Goal: Transaction & Acquisition: Book appointment/travel/reservation

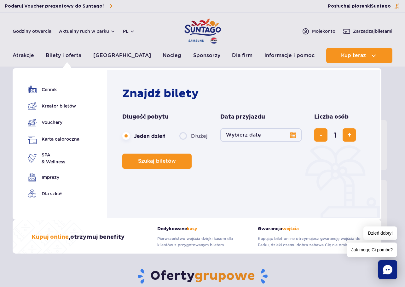
click at [293, 135] on button "Wybierz datę" at bounding box center [260, 134] width 81 height 13
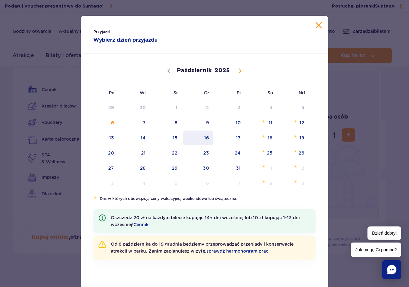
click at [205, 139] on span "16" at bounding box center [199, 137] width 32 height 14
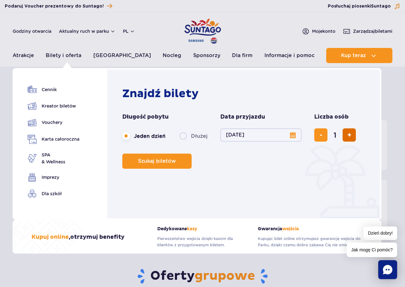
click at [349, 135] on span "dodaj bilet" at bounding box center [349, 135] width 4 height 0
type input "4"
click at [159, 161] on span "Szukaj biletów" at bounding box center [154, 161] width 38 height 6
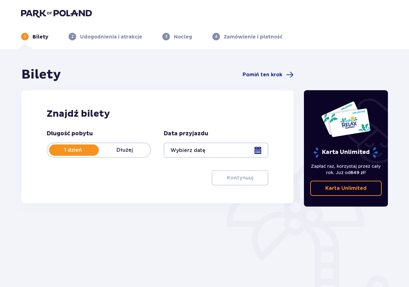
type input "[DATE]"
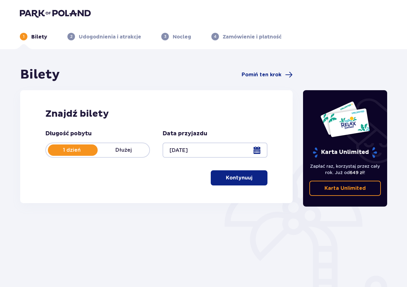
click at [239, 179] on p "Kontynuuj" at bounding box center [239, 177] width 26 height 7
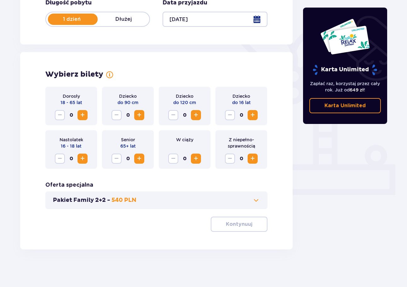
scroll to position [131, 0]
click at [82, 114] on span "Zwiększ" at bounding box center [83, 115] width 8 height 8
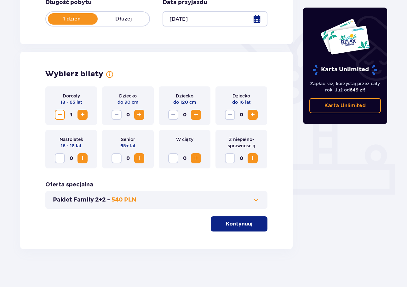
click at [82, 114] on span "Zwiększ" at bounding box center [83, 115] width 8 height 8
click at [139, 114] on span "Zwiększ" at bounding box center [139, 115] width 8 height 8
click at [194, 116] on span "Zwiększ" at bounding box center [196, 115] width 8 height 8
click at [231, 220] on p "Kontynuuj" at bounding box center [239, 223] width 26 height 7
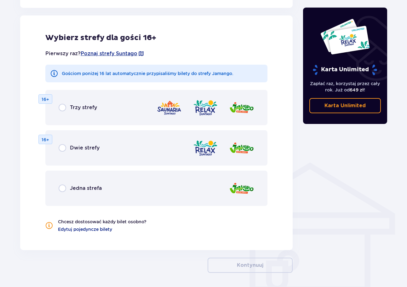
scroll to position [350, 0]
click at [63, 187] on input "radio" at bounding box center [63, 188] width 8 height 8
radio input "true"
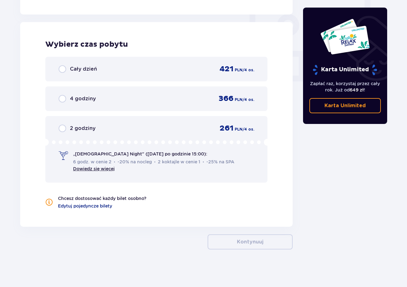
scroll to position [585, 0]
click at [62, 69] on input "radio" at bounding box center [63, 69] width 8 height 8
radio input "true"
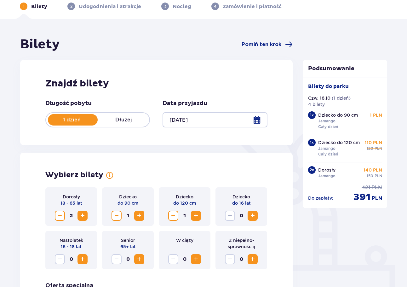
scroll to position [0, 0]
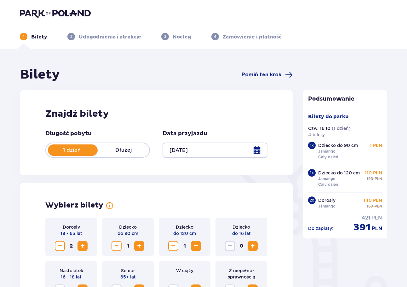
click at [29, 12] on img at bounding box center [55, 13] width 71 height 9
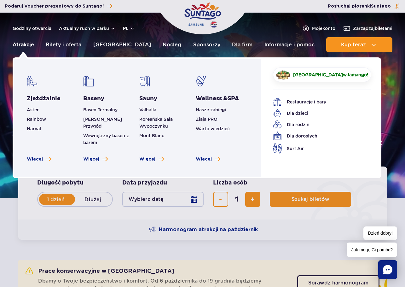
click at [25, 43] on link "Atrakcje" at bounding box center [23, 44] width 21 height 15
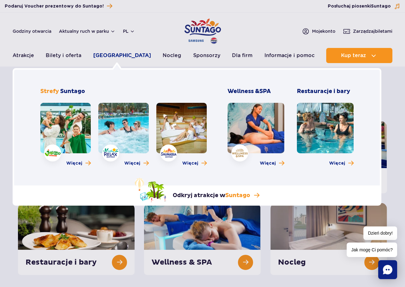
click at [114, 54] on link "[GEOGRAPHIC_DATA]" at bounding box center [122, 55] width 58 height 15
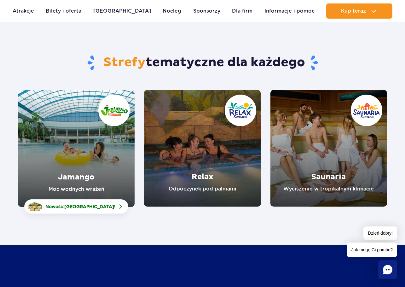
scroll to position [31, 0]
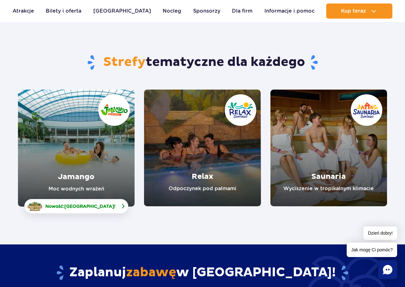
click at [91, 204] on span "[GEOGRAPHIC_DATA]" at bounding box center [89, 205] width 50 height 5
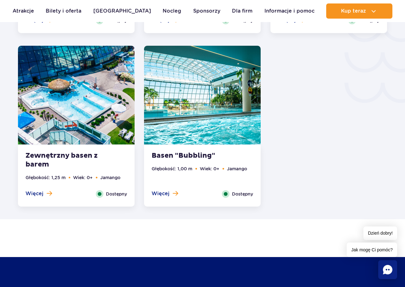
scroll to position [1228, 0]
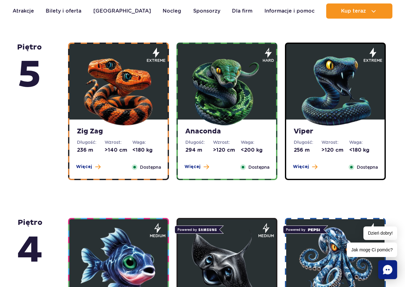
scroll to position [441, 0]
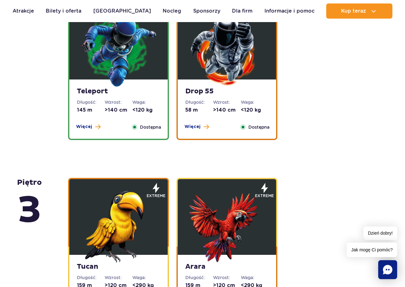
click at [227, 70] on img at bounding box center [227, 50] width 76 height 76
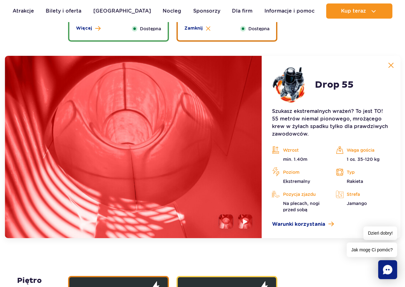
scroll to position [904, 0]
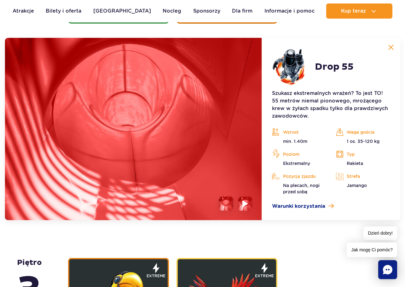
click at [244, 201] on img at bounding box center [245, 203] width 6 height 7
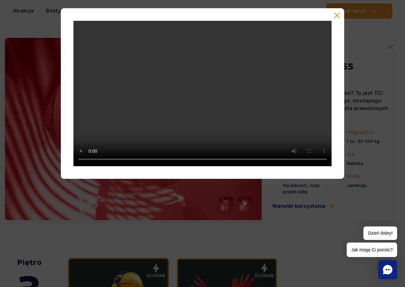
click at [336, 16] on button "button" at bounding box center [337, 15] width 6 height 6
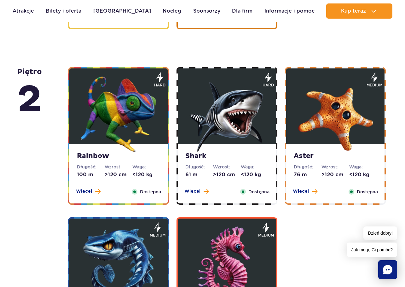
scroll to position [1376, 0]
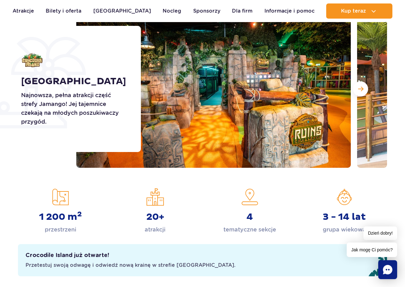
scroll to position [94, 0]
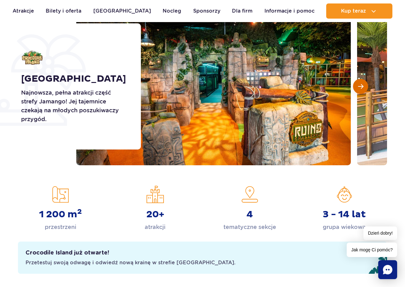
click at [364, 85] on button "Następny slajd" at bounding box center [360, 86] width 15 height 15
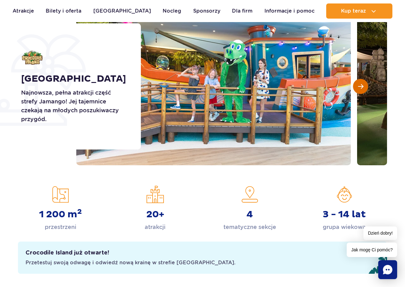
click at [362, 84] on span "Następny slajd" at bounding box center [360, 86] width 5 height 6
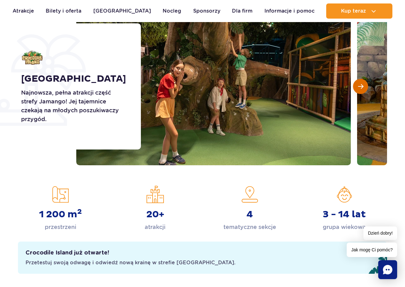
click at [362, 83] on span "Następny slajd" at bounding box center [360, 86] width 5 height 6
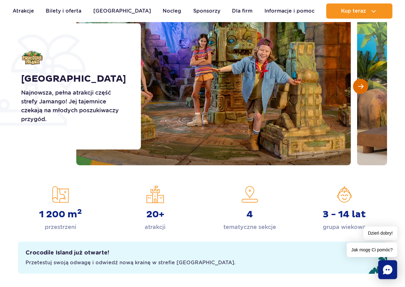
click at [362, 83] on span "Następny slajd" at bounding box center [360, 86] width 5 height 6
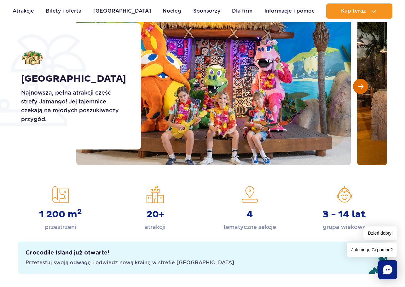
click at [362, 83] on span "Następny slajd" at bounding box center [360, 86] width 5 height 6
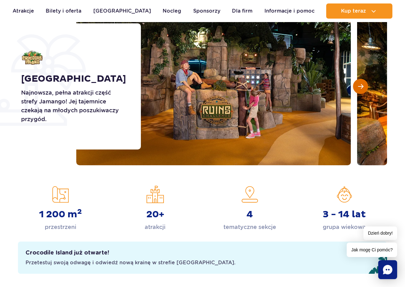
click at [362, 83] on span "Następny slajd" at bounding box center [360, 86] width 5 height 6
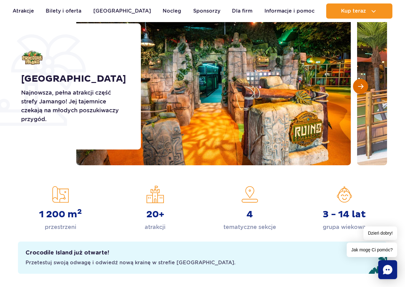
click at [362, 83] on span "Następny slajd" at bounding box center [360, 86] width 5 height 6
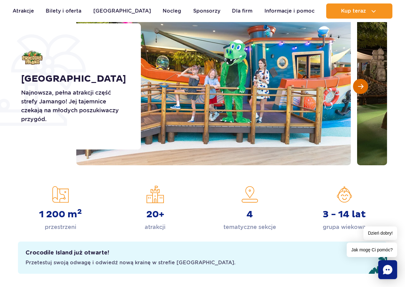
click at [362, 83] on span "Następny slajd" at bounding box center [360, 86] width 5 height 6
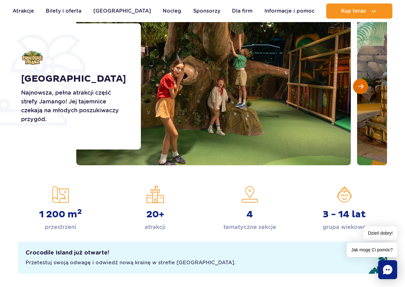
click at [362, 83] on span "Następny slajd" at bounding box center [360, 86] width 5 height 6
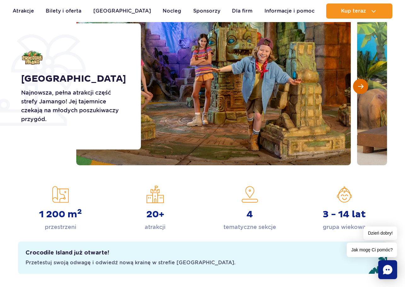
click at [362, 83] on span "Następny slajd" at bounding box center [360, 86] width 5 height 6
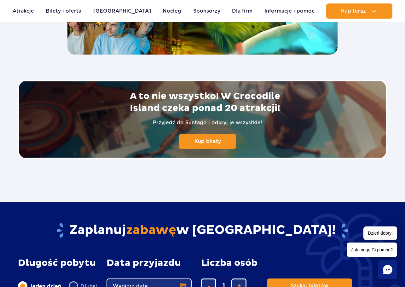
scroll to position [1228, 0]
